Goal: Task Accomplishment & Management: Manage account settings

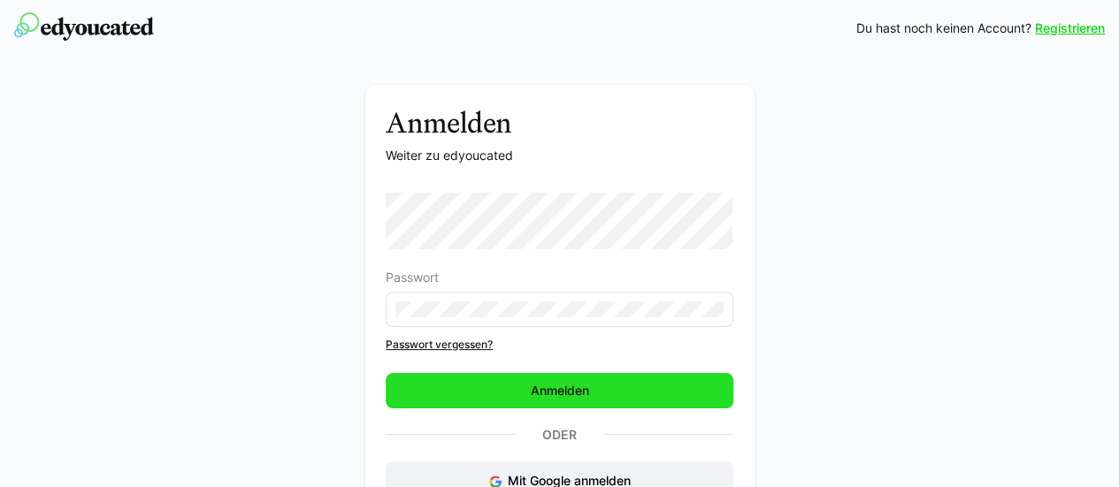
click at [524, 394] on span "Anmelden" at bounding box center [560, 390] width 348 height 35
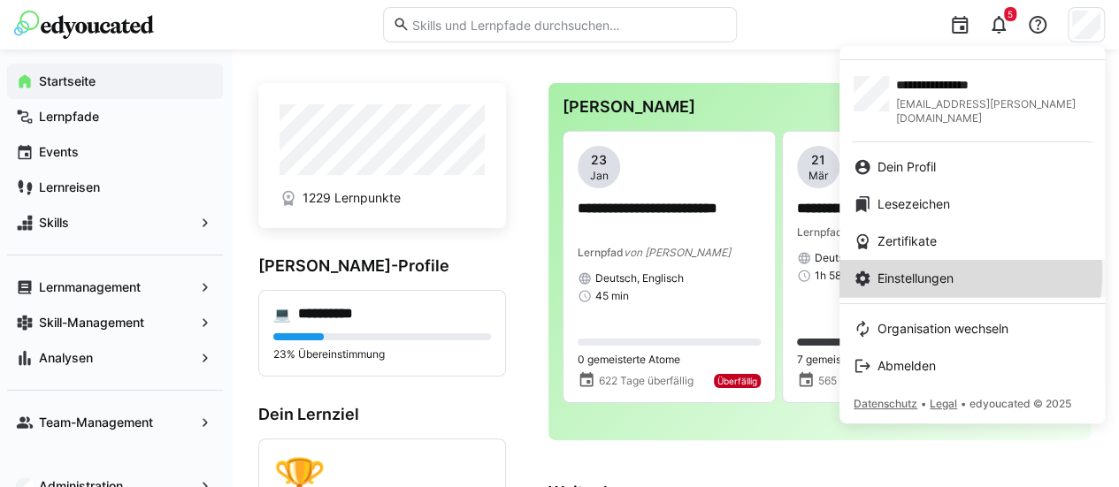
click at [915, 270] on span "Einstellungen" at bounding box center [916, 279] width 76 height 18
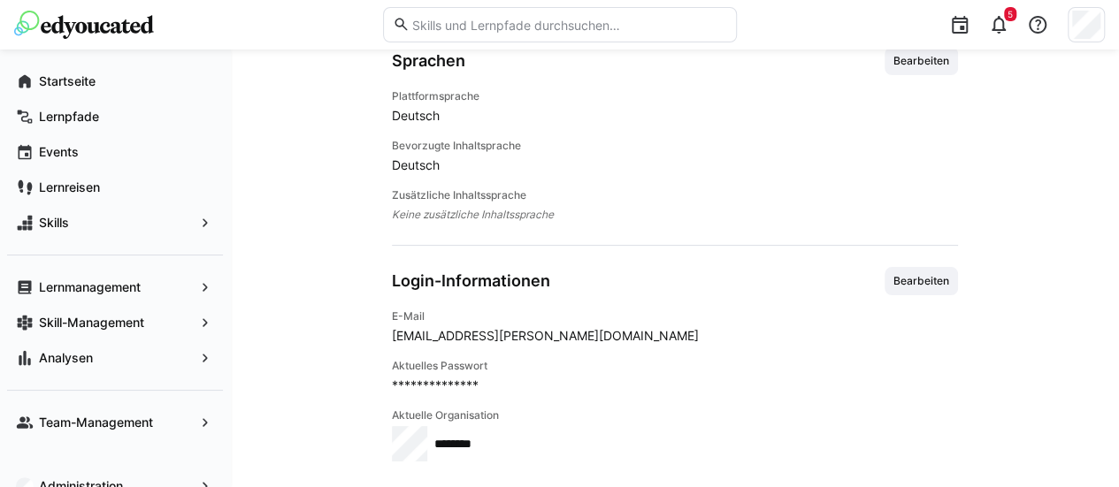
scroll to position [30, 0]
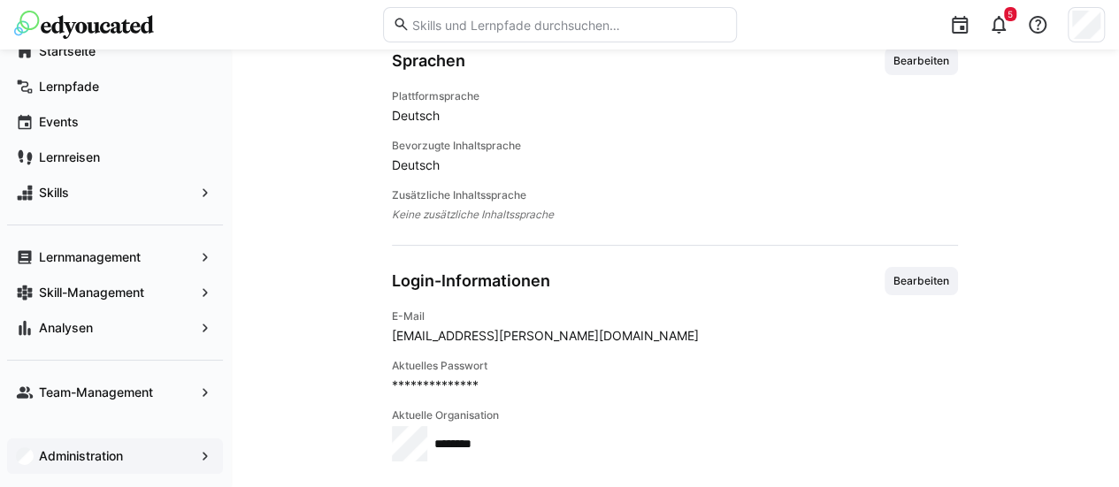
click at [127, 459] on span "Administration" at bounding box center [114, 457] width 157 height 18
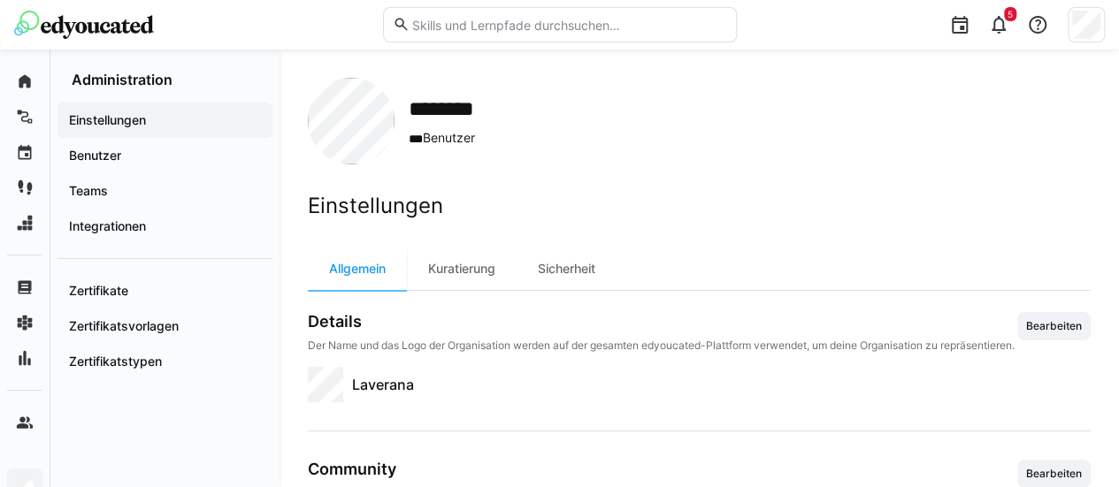
scroll to position [111, 0]
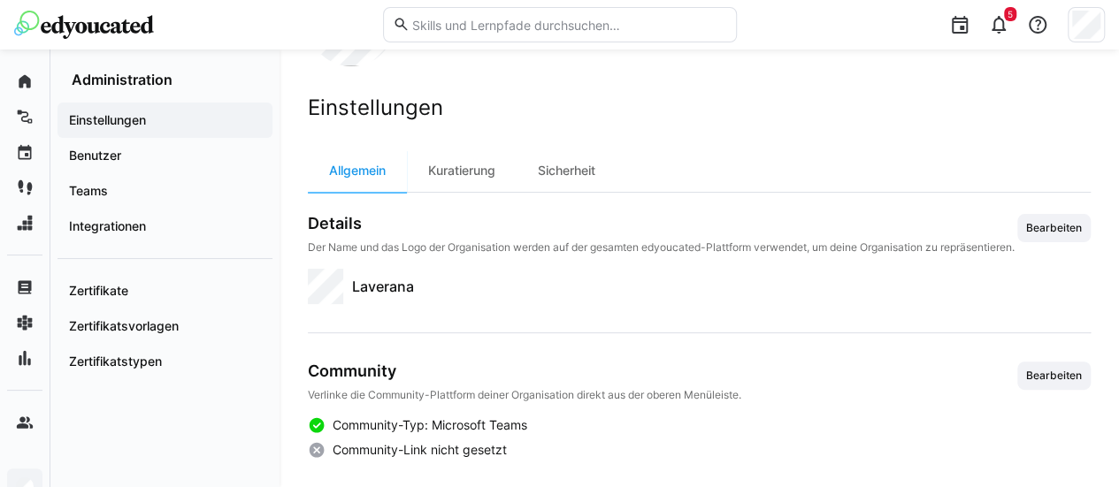
click at [466, 426] on span "Community-Typ: Microsoft Teams" at bounding box center [430, 426] width 195 height 18
click at [0, 0] on app-navigation-label "Benutzer" at bounding box center [0, 0] width 0 height 0
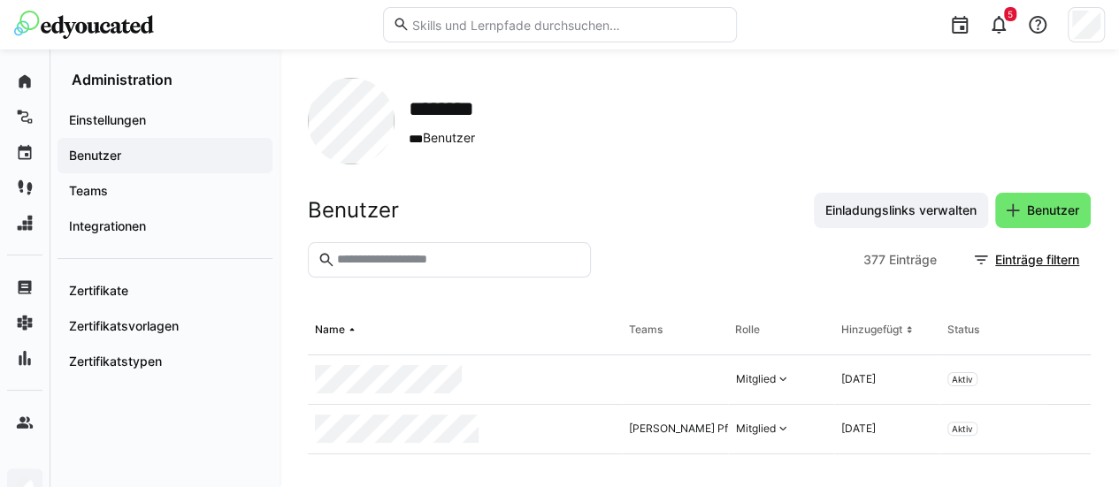
scroll to position [30, 0]
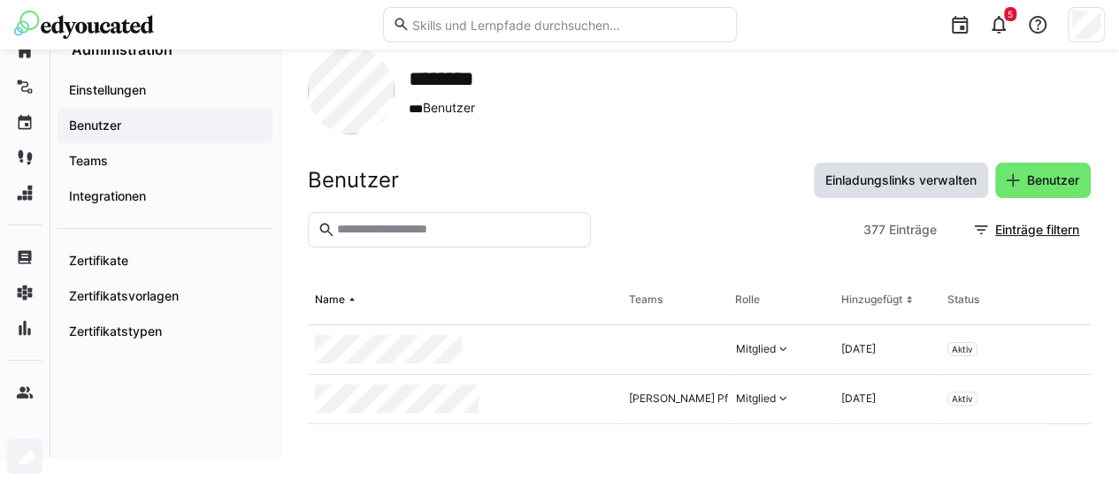
click at [894, 178] on span "Einladungslinks verwalten" at bounding box center [901, 181] width 157 height 18
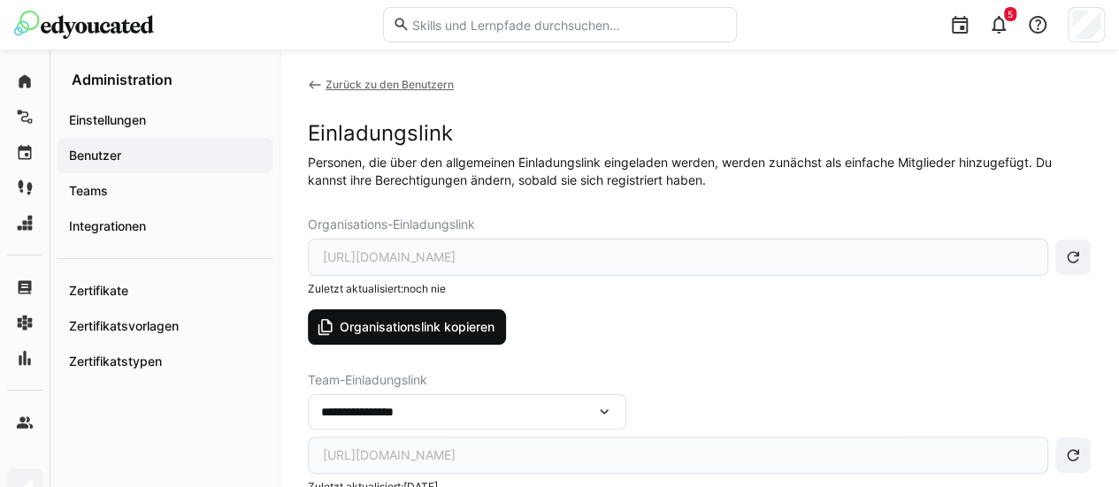
click at [464, 317] on span "Organisationslink kopieren" at bounding box center [407, 327] width 198 height 35
click at [426, 332] on span "Organisationslink kopieren" at bounding box center [417, 328] width 160 height 18
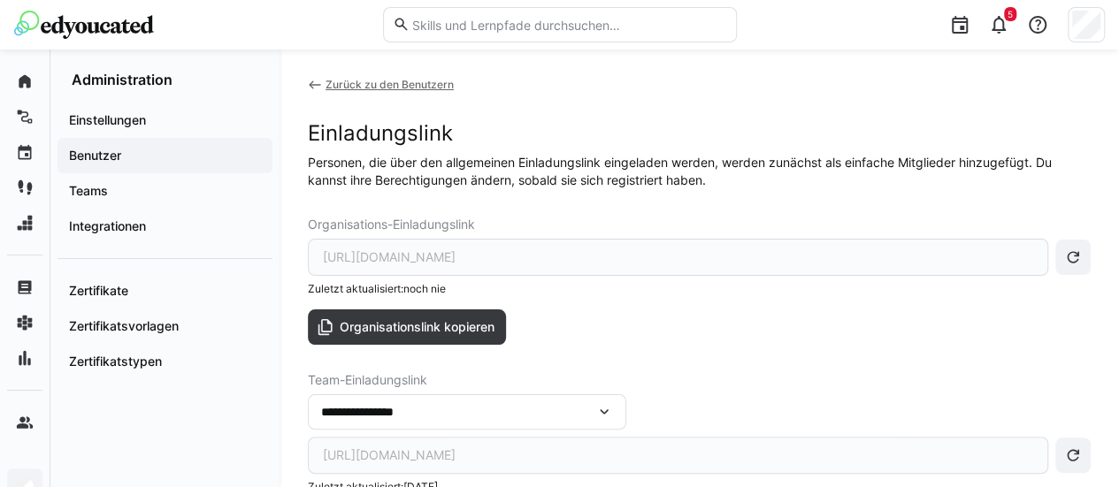
click at [169, 162] on span "Benutzer" at bounding box center [164, 156] width 197 height 18
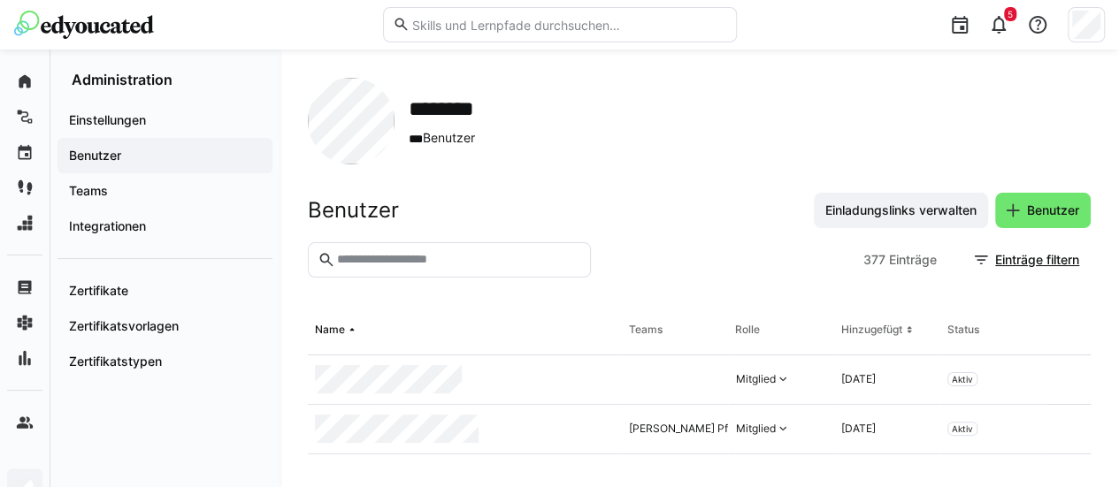
click at [398, 247] on eds-input at bounding box center [449, 259] width 283 height 35
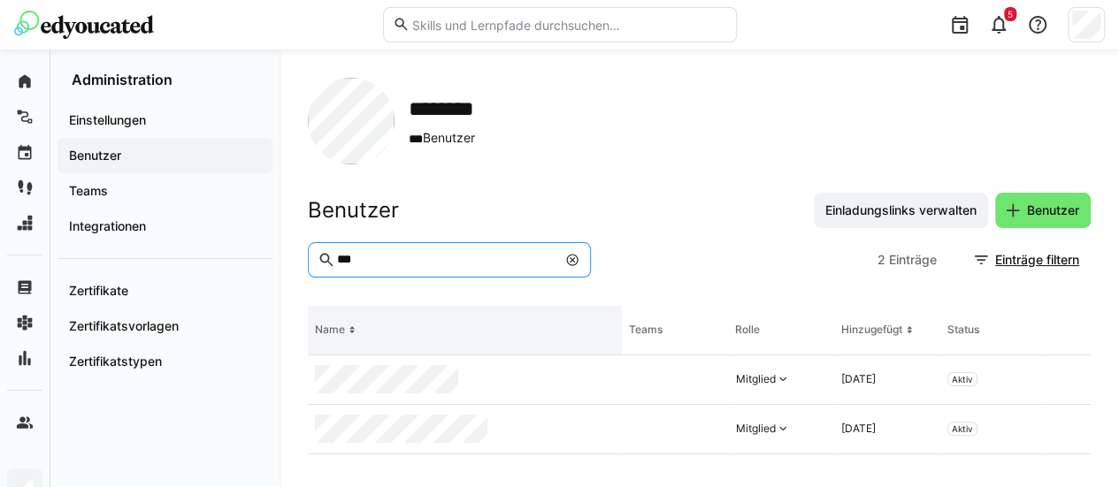
scroll to position [30, 0]
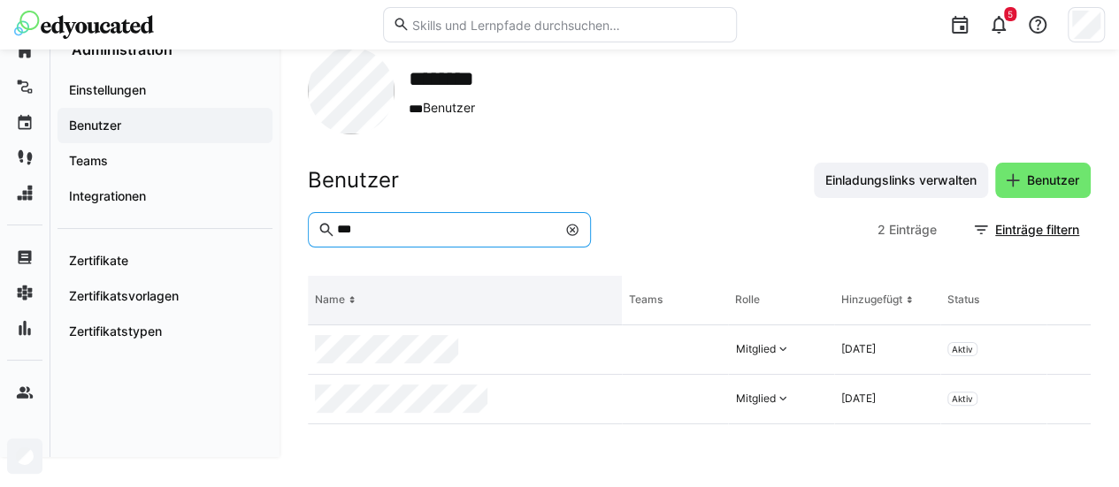
type input "***"
